Goal: Information Seeking & Learning: Learn about a topic

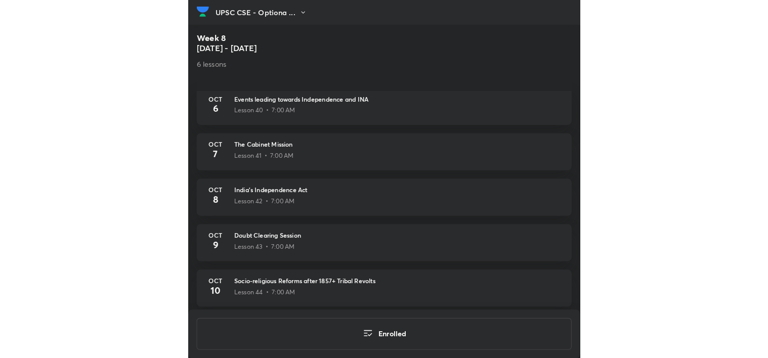
scroll to position [353, 0]
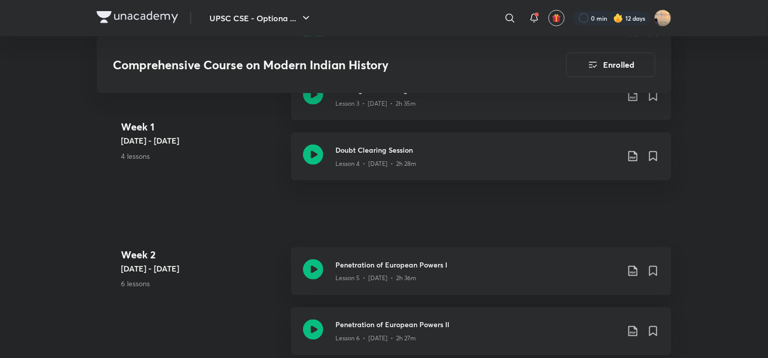
scroll to position [673, 0]
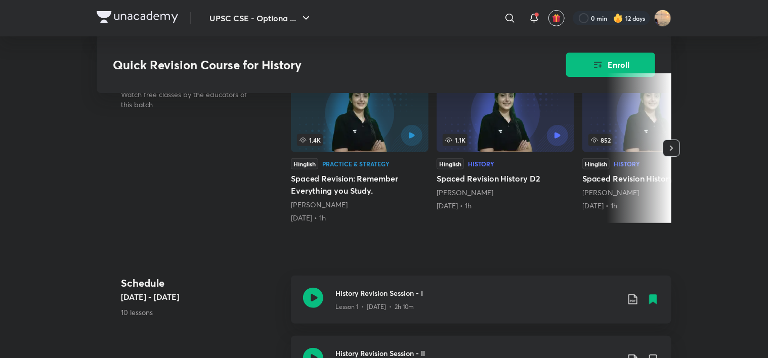
scroll to position [255, 0]
click at [373, 162] on div "Practice & Strategy" at bounding box center [355, 164] width 67 height 6
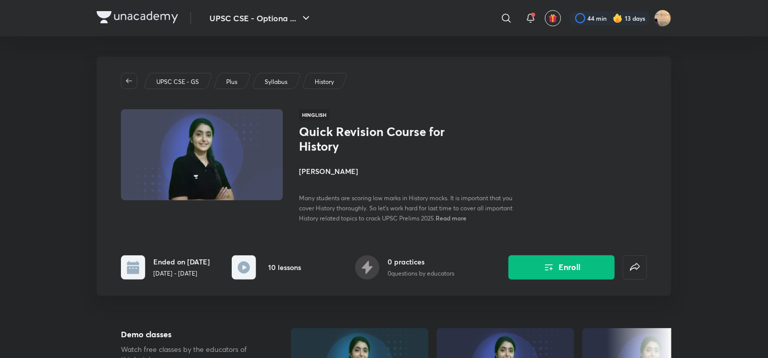
click at [329, 172] on h4 "[PERSON_NAME]" at bounding box center [412, 171] width 227 height 11
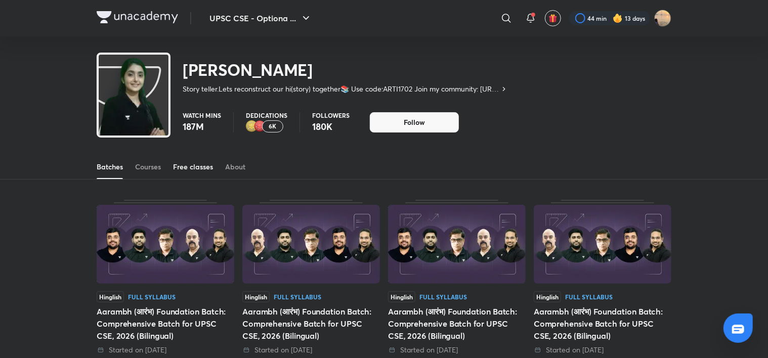
click at [197, 173] on link "Free classes" at bounding box center [193, 167] width 40 height 24
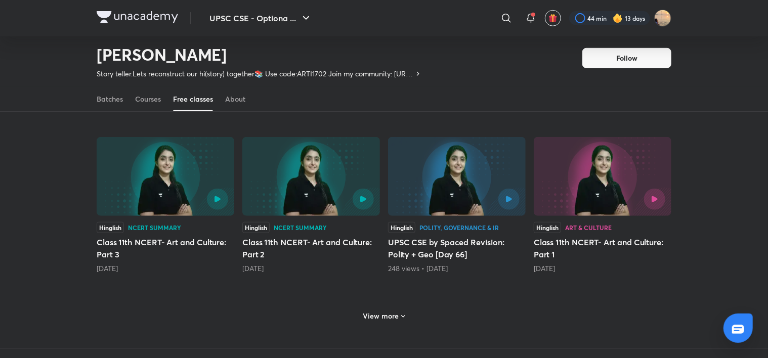
scroll to position [397, 0]
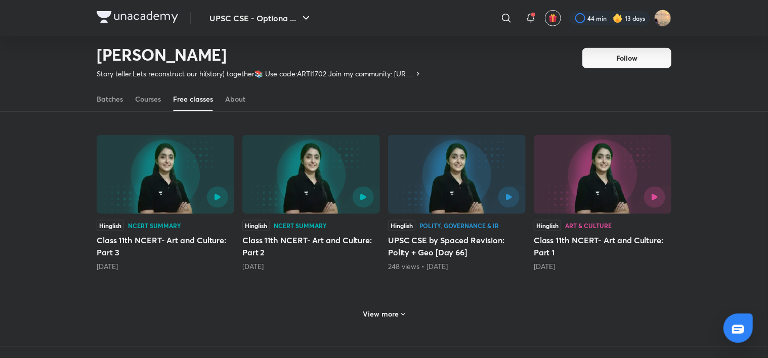
click at [392, 316] on h6 "View more" at bounding box center [381, 314] width 36 height 10
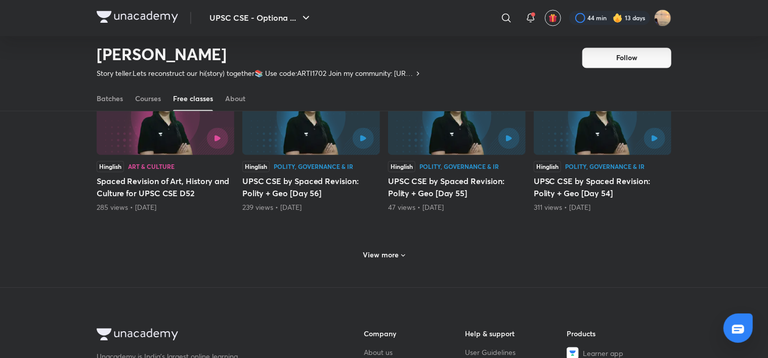
scroll to position [947, 0]
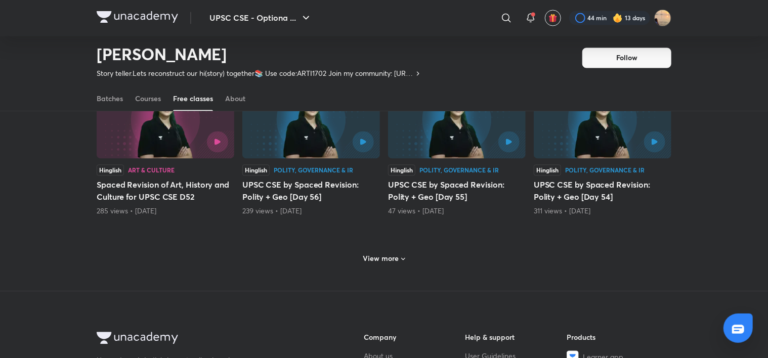
click at [381, 252] on div "View more" at bounding box center [384, 259] width 50 height 16
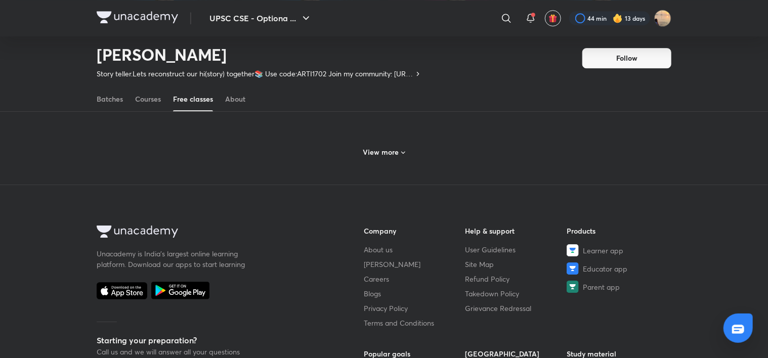
scroll to position [1542, 0]
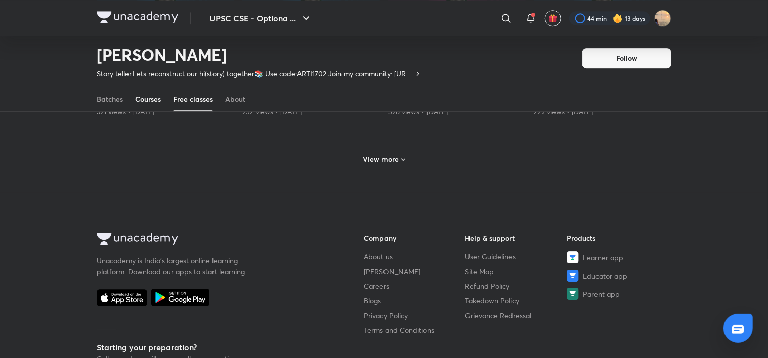
click at [144, 97] on div "Courses" at bounding box center [148, 99] width 26 height 10
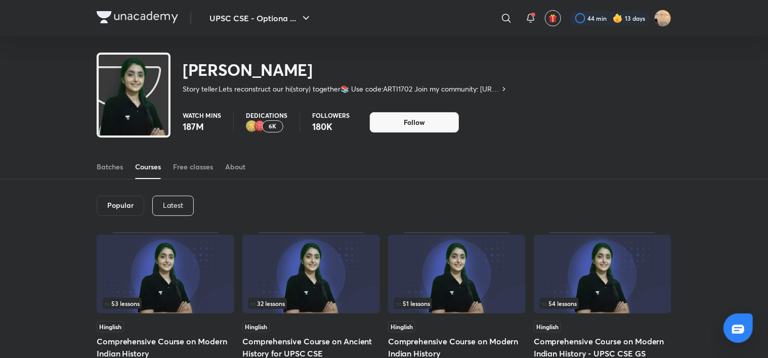
click at [173, 205] on p "Latest" at bounding box center [173, 205] width 20 height 8
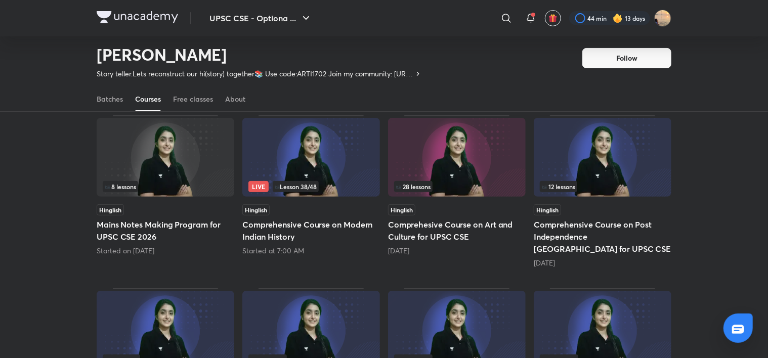
scroll to position [86, 0]
click at [335, 156] on img at bounding box center [311, 158] width 138 height 79
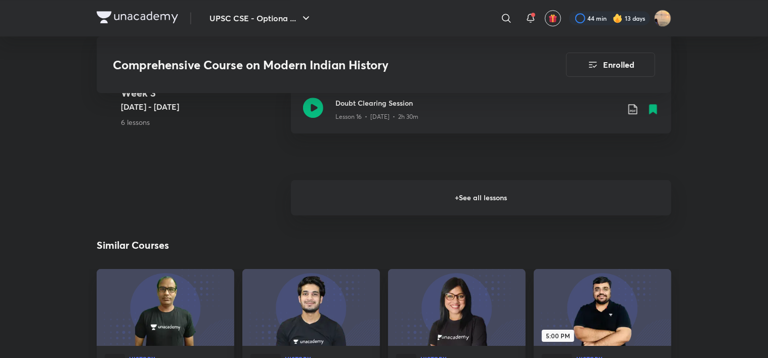
scroll to position [1554, 0]
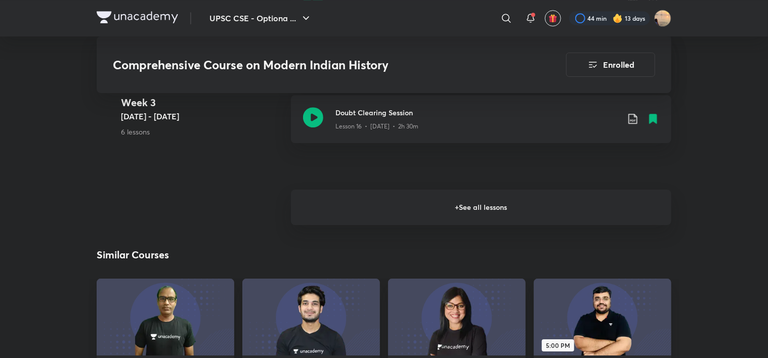
click at [433, 205] on h6 "+ See all lessons" at bounding box center [481, 207] width 381 height 35
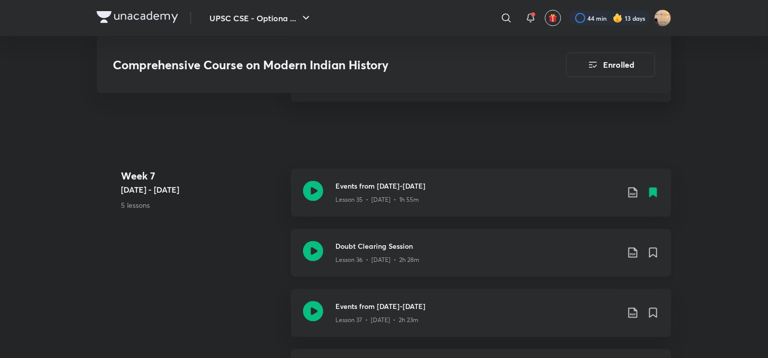
scroll to position [2843, 0]
click at [632, 188] on icon at bounding box center [633, 193] width 12 height 12
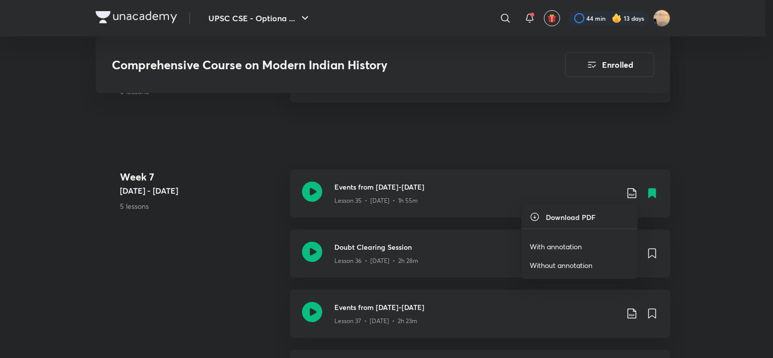
click at [561, 244] on p "With annotation" at bounding box center [556, 246] width 52 height 11
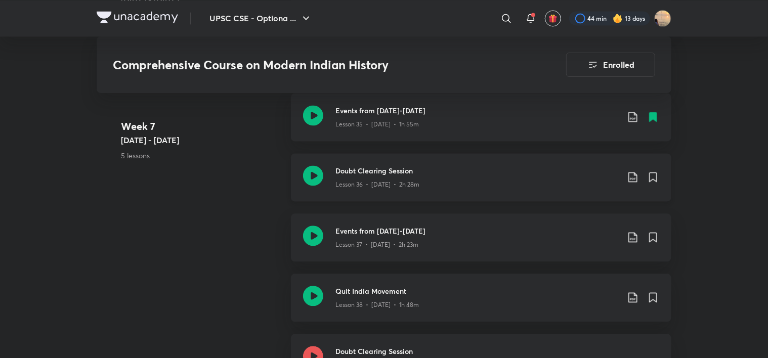
scroll to position [2918, 0]
click at [630, 239] on icon at bounding box center [633, 238] width 12 height 12
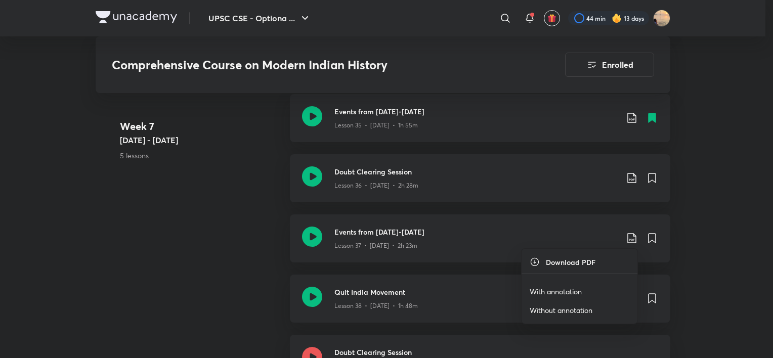
click at [546, 290] on p "With annotation" at bounding box center [556, 292] width 52 height 11
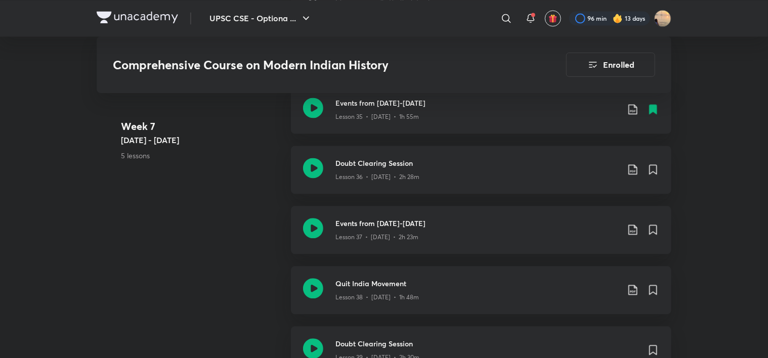
scroll to position [2928, 0]
click at [387, 292] on p "Lesson 38 • [DATE] • 1h 48m" at bounding box center [378, 296] width 84 height 9
